Goal: Task Accomplishment & Management: Use online tool/utility

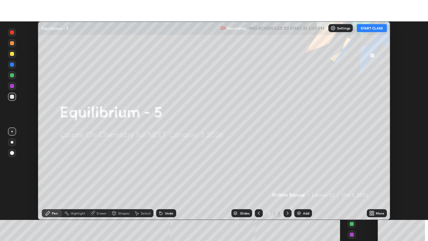
scroll to position [198, 428]
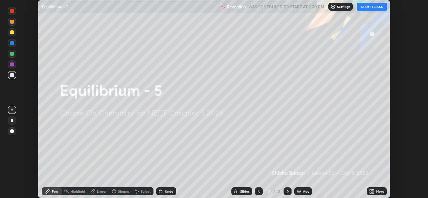
click at [372, 8] on button "START CLASS" at bounding box center [371, 7] width 30 height 8
click at [379, 187] on div "More" at bounding box center [376, 191] width 20 height 8
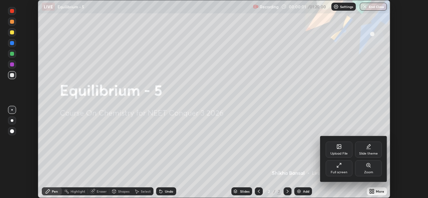
click at [347, 166] on div "Full screen" at bounding box center [338, 168] width 27 height 16
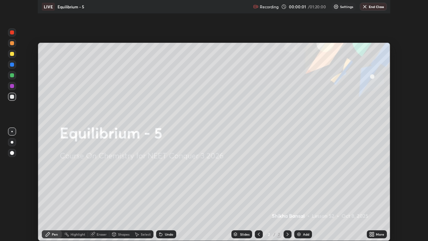
scroll to position [241, 428]
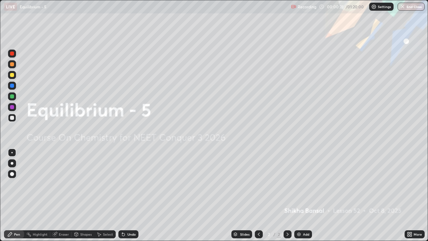
click at [301, 198] on div "Add" at bounding box center [303, 234] width 18 height 8
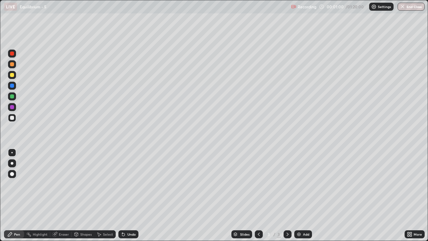
click at [15, 75] on div at bounding box center [12, 75] width 8 height 8
click at [14, 118] on div at bounding box center [12, 118] width 8 height 8
click at [135, 198] on div "Undo" at bounding box center [128, 234] width 20 height 8
click at [132, 198] on div "Undo" at bounding box center [131, 233] width 8 height 3
click at [12, 96] on div at bounding box center [12, 96] width 4 height 4
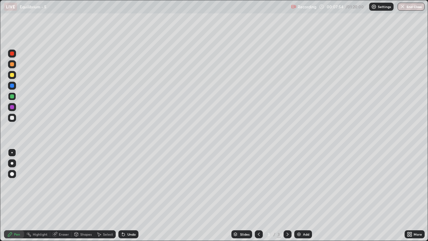
click at [12, 75] on div at bounding box center [12, 75] width 4 height 4
click at [12, 118] on div at bounding box center [12, 118] width 4 height 4
click at [12, 100] on div at bounding box center [12, 96] width 8 height 8
click at [12, 117] on div at bounding box center [12, 118] width 4 height 4
click at [305, 198] on div "Add" at bounding box center [306, 233] width 6 height 3
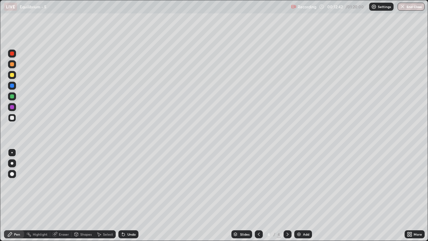
click at [12, 96] on div at bounding box center [12, 96] width 4 height 4
click at [130, 198] on div "Undo" at bounding box center [128, 234] width 20 height 8
click at [303, 198] on div "Add" at bounding box center [306, 233] width 6 height 3
click at [13, 75] on div at bounding box center [12, 75] width 4 height 4
click at [13, 117] on div at bounding box center [12, 118] width 4 height 4
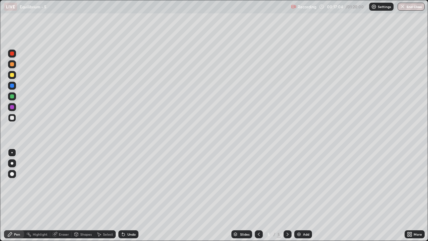
click at [12, 97] on div at bounding box center [12, 96] width 4 height 4
click at [298, 198] on img at bounding box center [298, 233] width 5 height 5
click at [13, 76] on div at bounding box center [12, 75] width 4 height 4
click at [11, 117] on div at bounding box center [12, 118] width 4 height 4
click at [10, 96] on div at bounding box center [12, 96] width 4 height 4
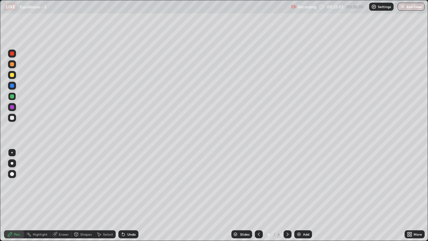
click at [13, 76] on div at bounding box center [12, 75] width 4 height 4
click at [304, 198] on div "Add" at bounding box center [306, 233] width 6 height 3
click at [14, 119] on div at bounding box center [12, 118] width 8 height 8
click at [13, 76] on div at bounding box center [12, 75] width 4 height 4
click at [13, 118] on div at bounding box center [12, 118] width 4 height 4
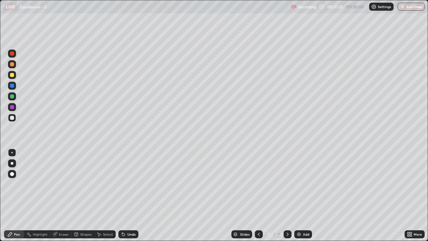
click at [11, 77] on div at bounding box center [12, 75] width 8 height 8
click at [299, 198] on img at bounding box center [298, 233] width 5 height 5
click at [16, 120] on div at bounding box center [12, 117] width 8 height 11
click at [14, 95] on div at bounding box center [12, 96] width 4 height 4
click at [299, 198] on img at bounding box center [298, 233] width 5 height 5
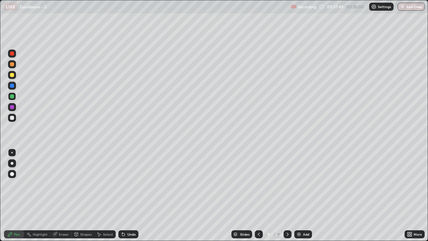
click at [15, 78] on div at bounding box center [12, 75] width 8 height 8
click at [14, 121] on div at bounding box center [12, 118] width 8 height 8
click at [125, 198] on div "Undo" at bounding box center [128, 234] width 20 height 8
click at [130, 198] on div "Undo" at bounding box center [131, 233] width 8 height 3
click at [131, 198] on div "Undo" at bounding box center [131, 233] width 8 height 3
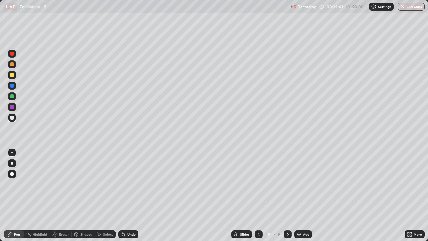
click at [131, 198] on div "Undo" at bounding box center [128, 234] width 20 height 8
click at [128, 198] on div "Undo" at bounding box center [128, 234] width 20 height 8
click at [14, 77] on div at bounding box center [12, 75] width 8 height 8
click at [16, 118] on div at bounding box center [12, 118] width 8 height 8
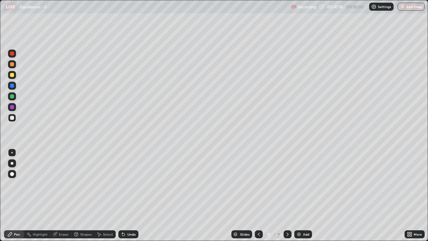
click at [14, 75] on div at bounding box center [12, 75] width 8 height 8
click at [14, 119] on div at bounding box center [12, 118] width 8 height 8
click at [305, 198] on div "Add" at bounding box center [303, 234] width 18 height 8
click at [12, 78] on div at bounding box center [12, 75] width 8 height 8
click at [12, 120] on div at bounding box center [12, 118] width 8 height 8
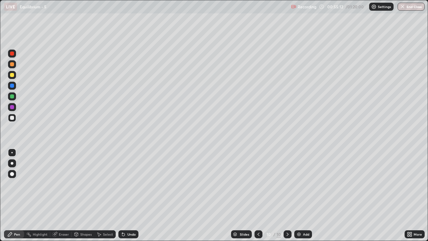
click at [306, 198] on div "Add" at bounding box center [306, 233] width 6 height 3
click at [15, 77] on div at bounding box center [12, 75] width 8 height 8
click at [16, 119] on div at bounding box center [12, 118] width 8 height 8
click at [308, 198] on div "Add" at bounding box center [306, 233] width 6 height 3
click at [14, 76] on div at bounding box center [12, 75] width 4 height 4
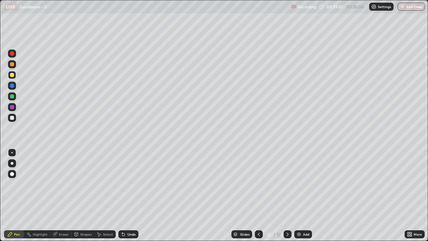
click at [12, 118] on div at bounding box center [12, 118] width 4 height 4
click at [14, 68] on div at bounding box center [12, 64] width 8 height 11
click at [13, 98] on div at bounding box center [12, 96] width 4 height 4
click at [14, 78] on div at bounding box center [12, 75] width 8 height 8
click at [12, 75] on div at bounding box center [12, 75] width 4 height 4
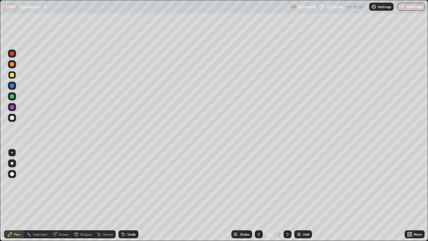
click at [16, 118] on div at bounding box center [12, 118] width 8 height 8
click at [303, 198] on div "Add" at bounding box center [306, 233] width 6 height 3
click at [258, 198] on icon at bounding box center [258, 233] width 5 height 5
click at [12, 75] on div at bounding box center [12, 75] width 4 height 4
click at [413, 10] on button "End Class" at bounding box center [411, 7] width 26 height 8
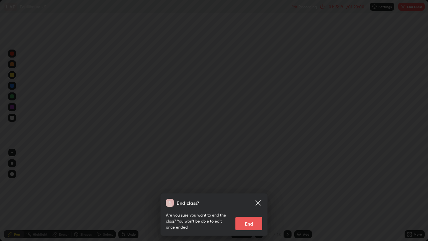
click at [252, 198] on button "End" at bounding box center [248, 222] width 27 height 13
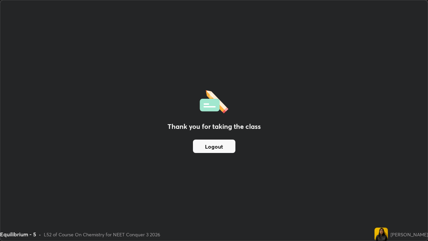
click at [207, 147] on button "Logout" at bounding box center [214, 145] width 42 height 13
click at [206, 145] on button "Logout" at bounding box center [214, 145] width 42 height 13
